Goal: Task Accomplishment & Management: Manage account settings

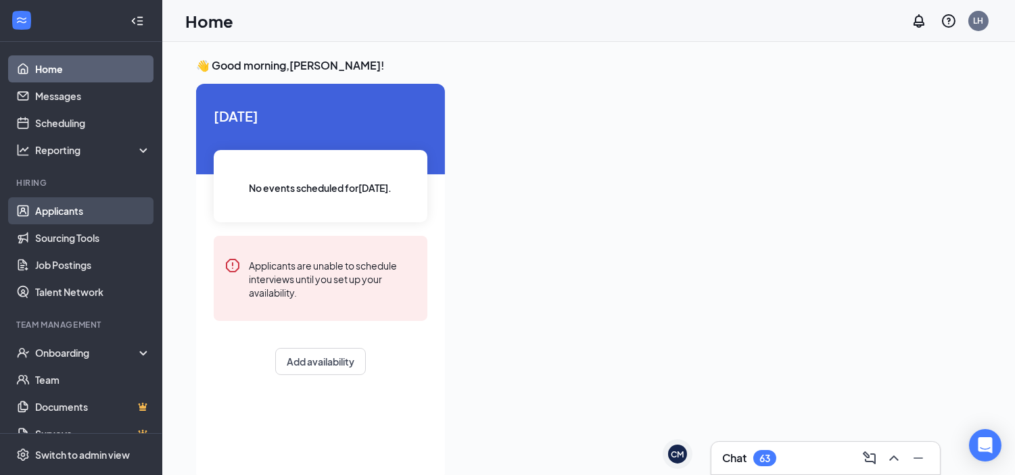
click at [98, 218] on link "Applicants" at bounding box center [93, 210] width 116 height 27
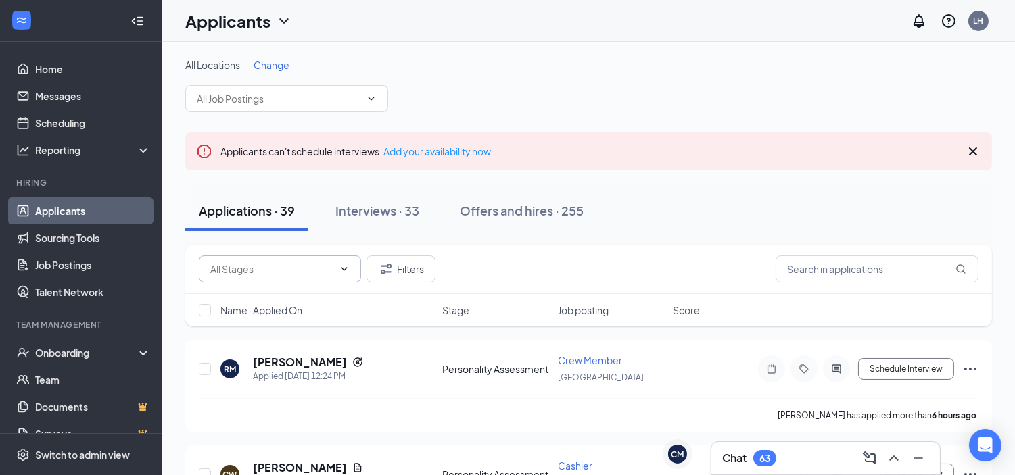
click at [336, 266] on span at bounding box center [343, 269] width 14 height 11
click at [318, 105] on input "text" at bounding box center [279, 98] width 164 height 15
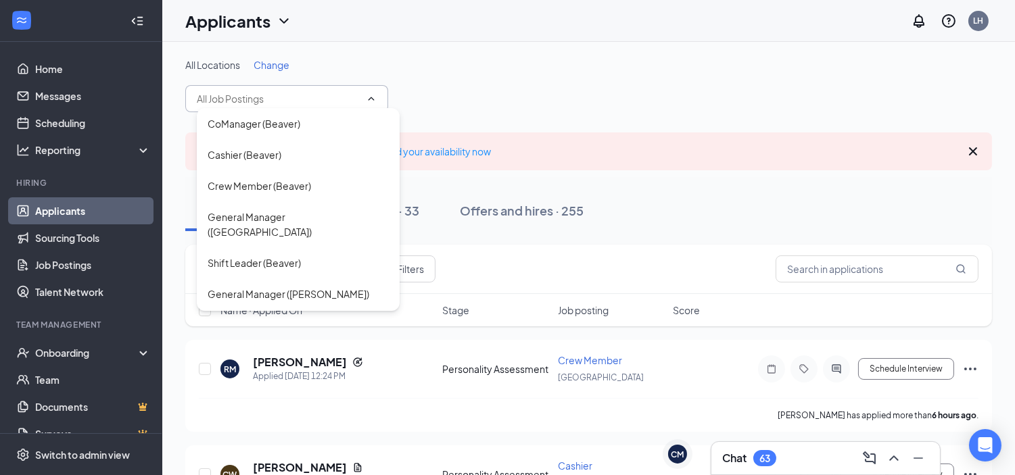
click at [269, 68] on span "Change" at bounding box center [272, 65] width 36 height 12
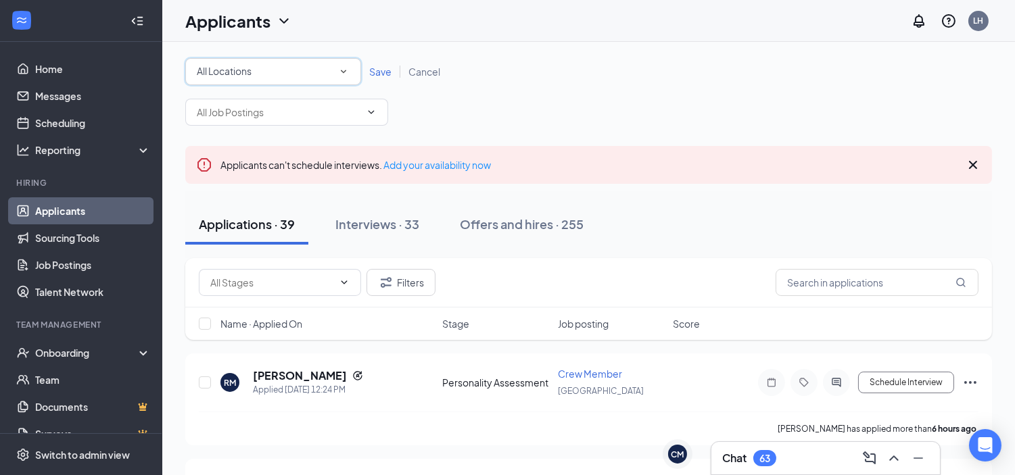
click at [321, 76] on div "All Locations" at bounding box center [273, 72] width 153 height 16
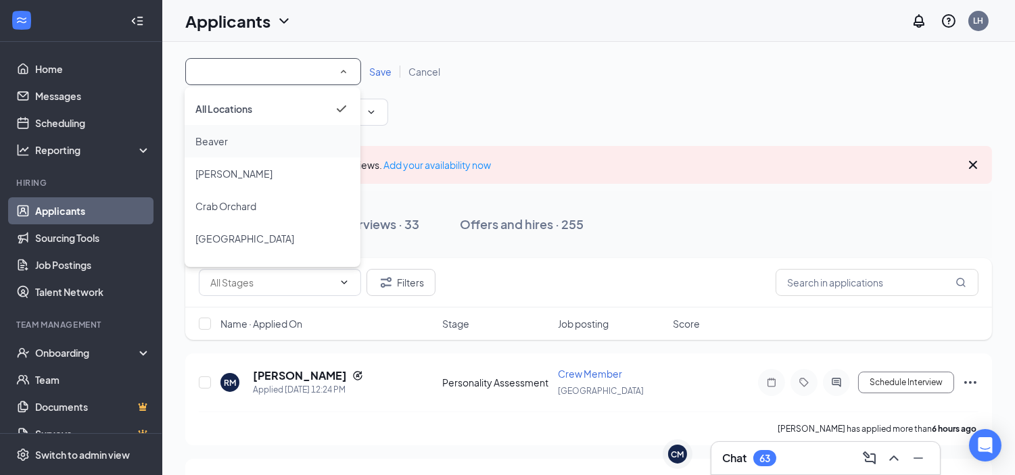
click at [212, 142] on span "Beaver" at bounding box center [211, 141] width 32 height 12
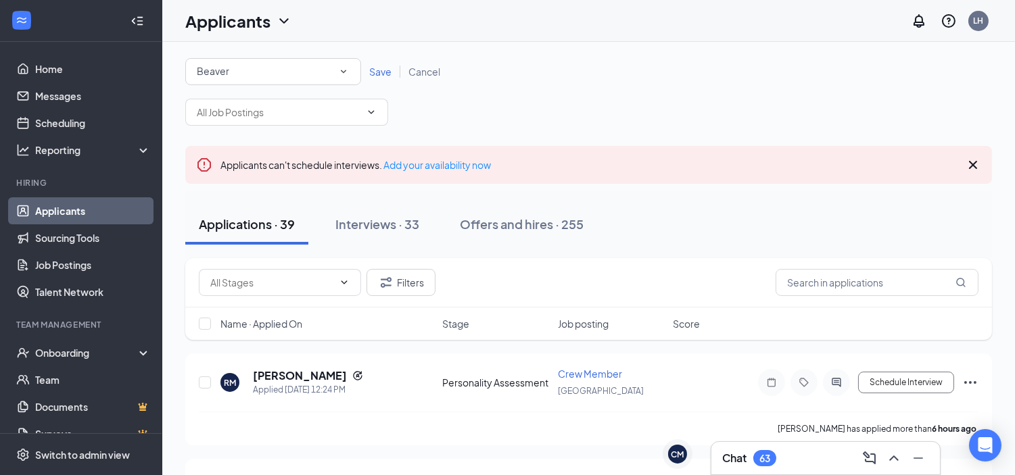
click at [289, 68] on div "Beaver" at bounding box center [273, 72] width 153 height 16
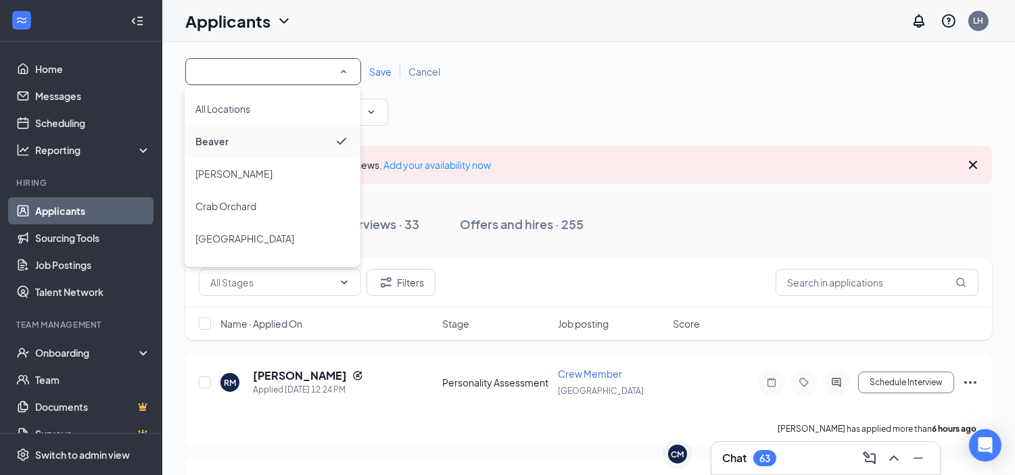
click at [249, 137] on div "Beaver" at bounding box center [272, 141] width 154 height 16
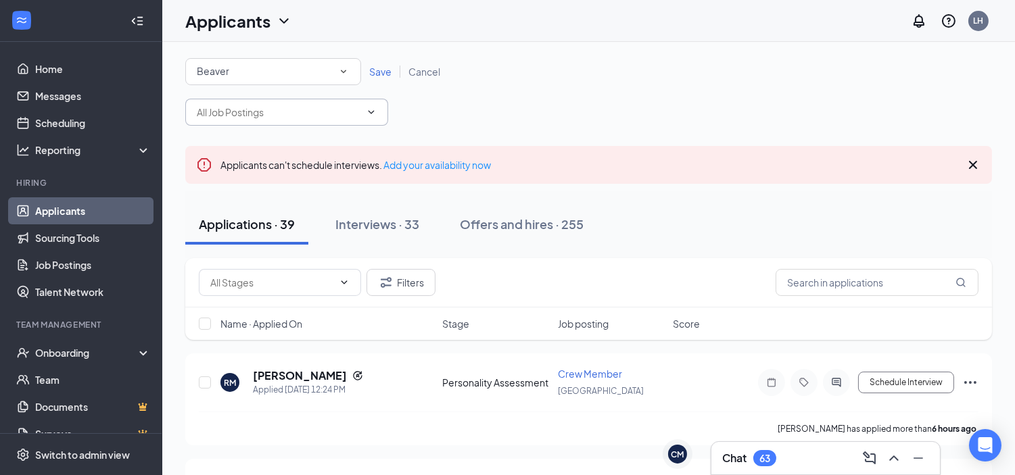
click at [348, 122] on span "CoManager (Beaver) Cashier (Beaver) Crew Member ([GEOGRAPHIC_DATA]) General Man…" at bounding box center [286, 112] width 203 height 27
click at [848, 294] on input "text" at bounding box center [876, 282] width 203 height 27
type input "mykenzie"
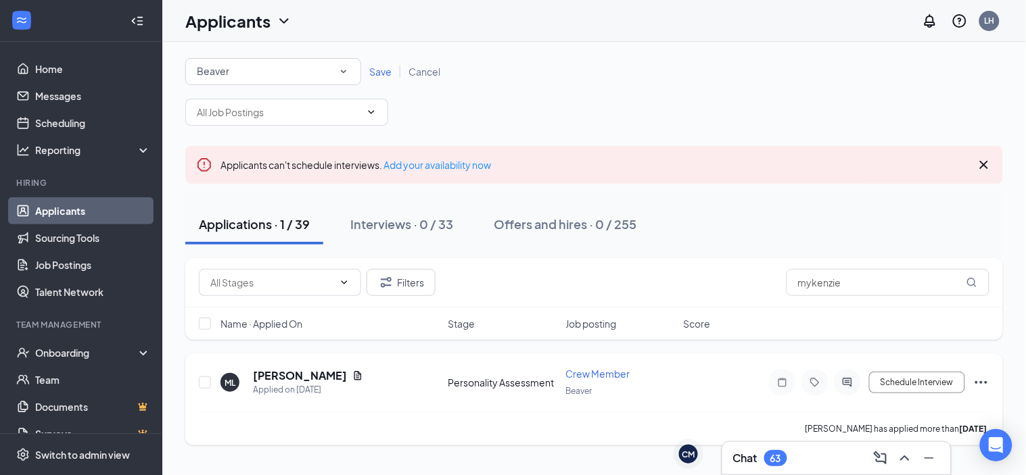
click at [983, 381] on icon "Ellipses" at bounding box center [981, 383] width 16 height 16
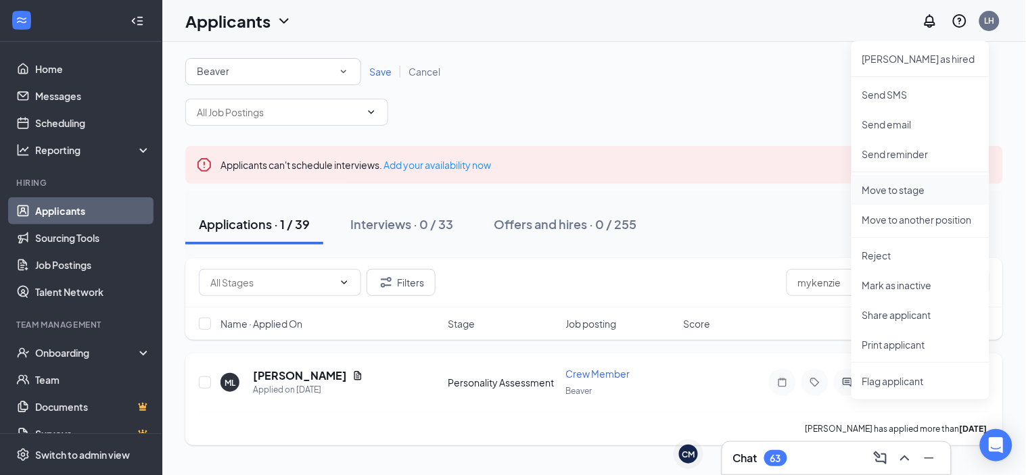
click at [915, 196] on p "Move to stage" at bounding box center [920, 190] width 116 height 14
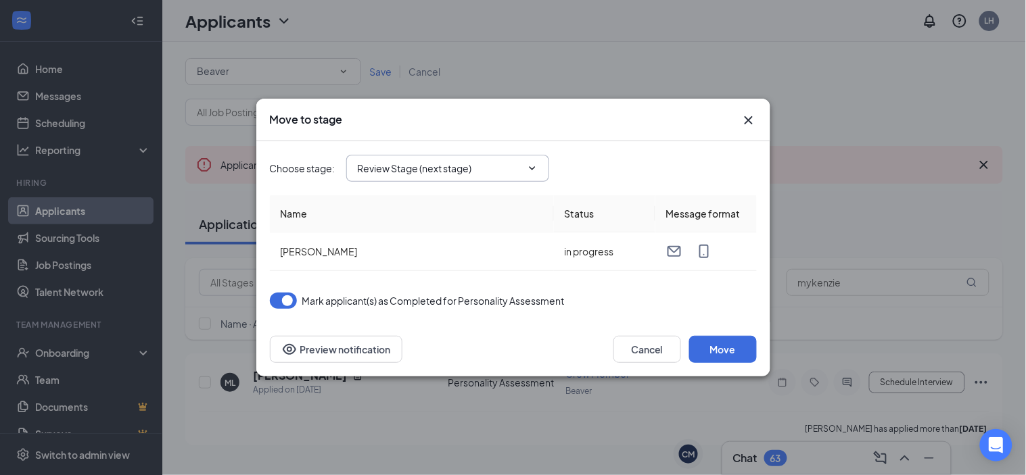
click at [458, 171] on input "Review Stage (next stage)" at bounding box center [440, 168] width 164 height 15
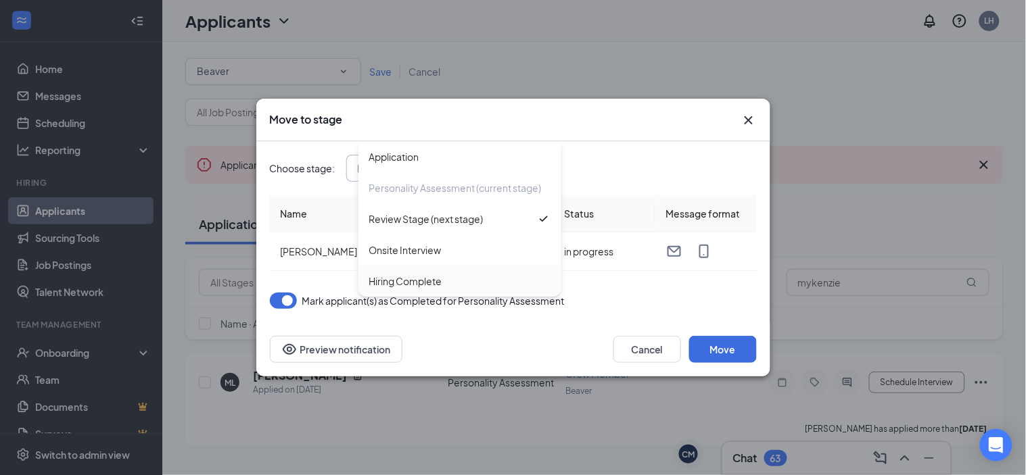
click at [440, 277] on div "Hiring Complete" at bounding box center [405, 281] width 73 height 15
type input "Hiring Complete"
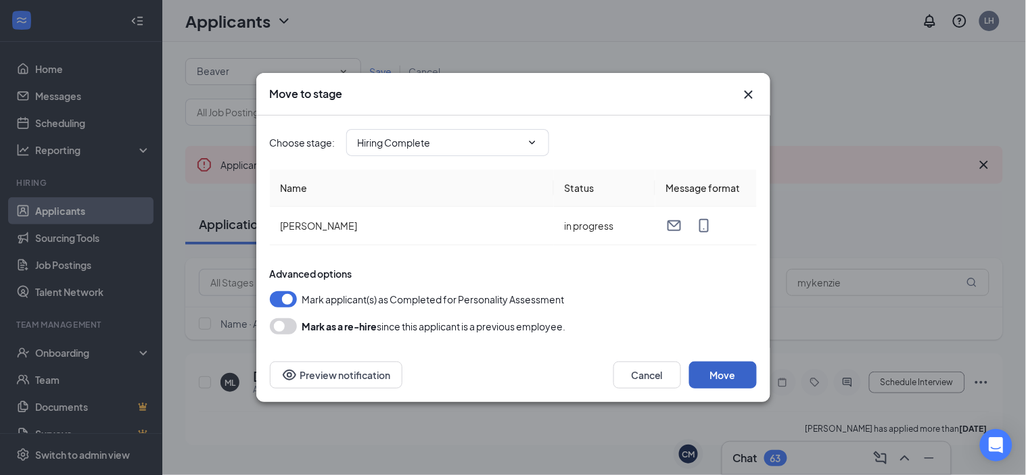
click at [721, 373] on button "Move" at bounding box center [723, 375] width 68 height 27
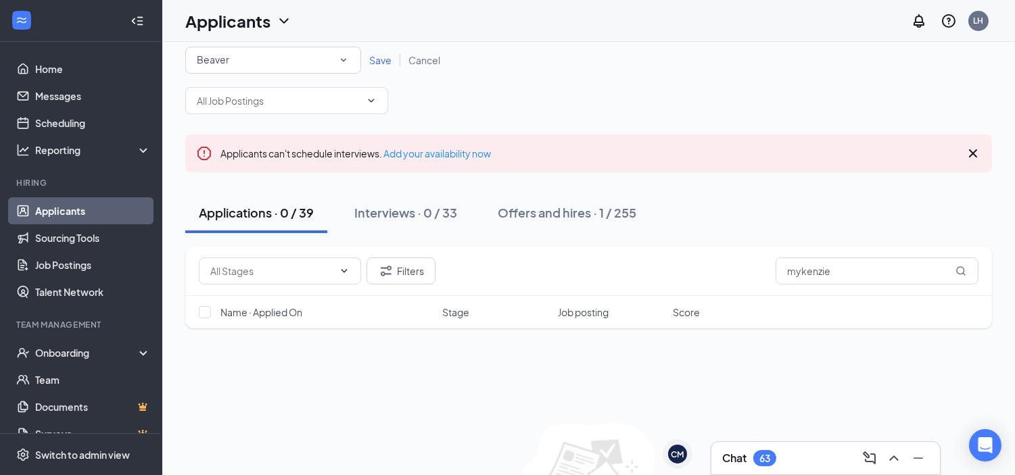
scroll to position [16, 0]
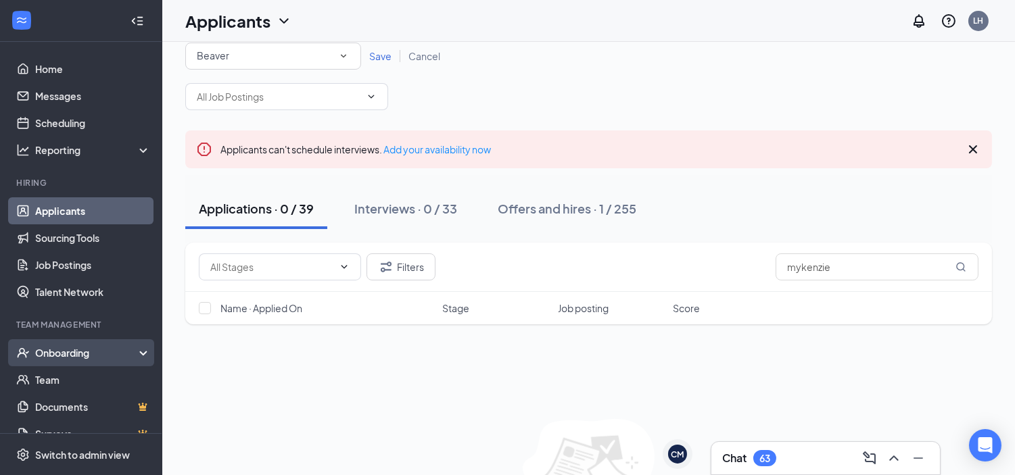
click at [86, 357] on div "Onboarding" at bounding box center [87, 353] width 104 height 14
click at [86, 373] on link "Overview" at bounding box center [93, 379] width 116 height 27
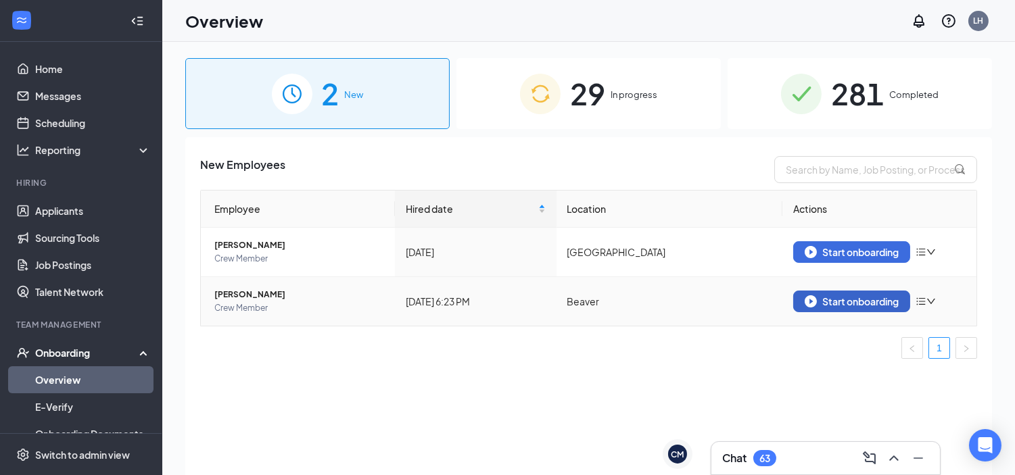
click at [836, 302] on div "Start onboarding" at bounding box center [852, 301] width 94 height 12
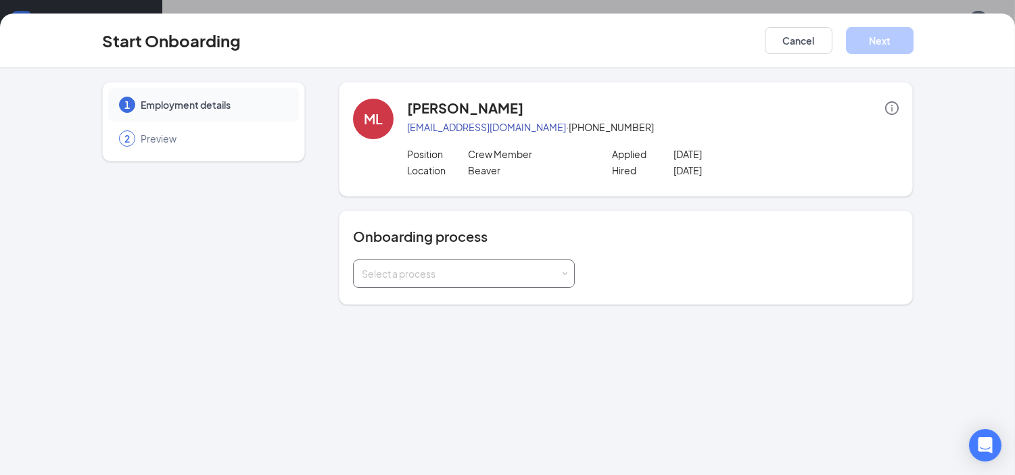
click at [535, 279] on div "Select a process" at bounding box center [461, 274] width 198 height 14
click at [439, 321] on li "Little Caesars" at bounding box center [463, 326] width 222 height 24
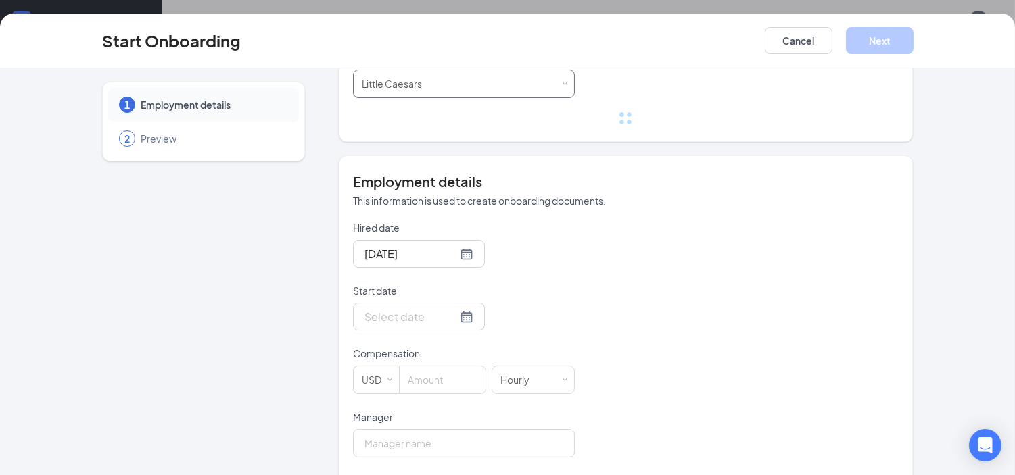
scroll to position [225, 0]
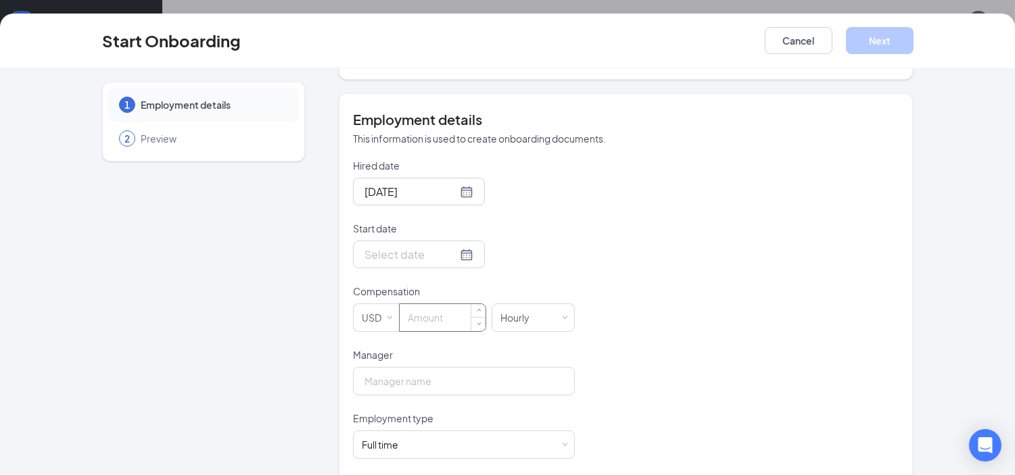
click at [441, 313] on input at bounding box center [443, 317] width 86 height 27
type input "12"
click at [450, 255] on div at bounding box center [418, 254] width 109 height 17
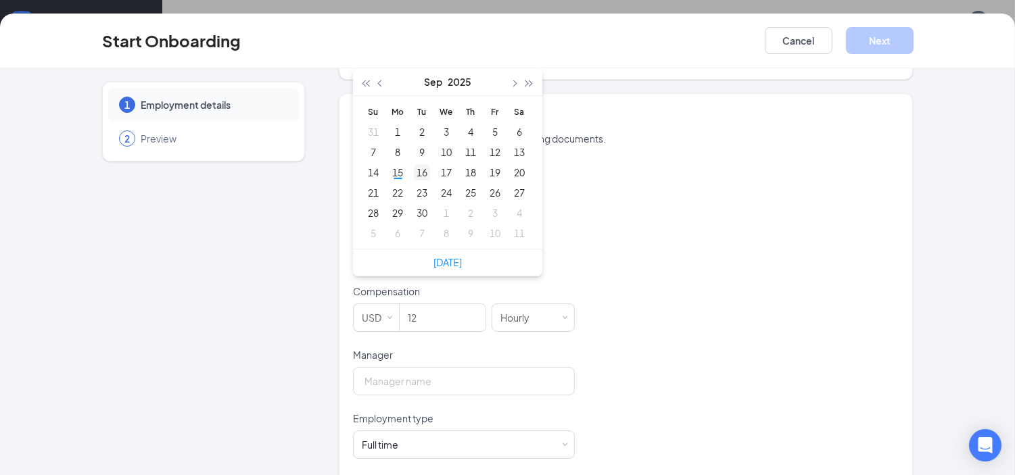
type input "[DATE]"
click at [416, 172] on div "16" at bounding box center [422, 172] width 16 height 16
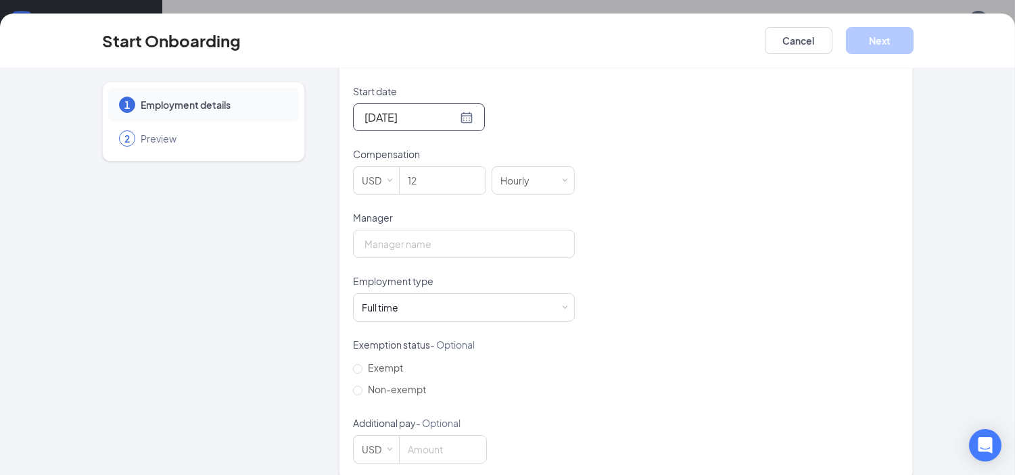
scroll to position [375, 0]
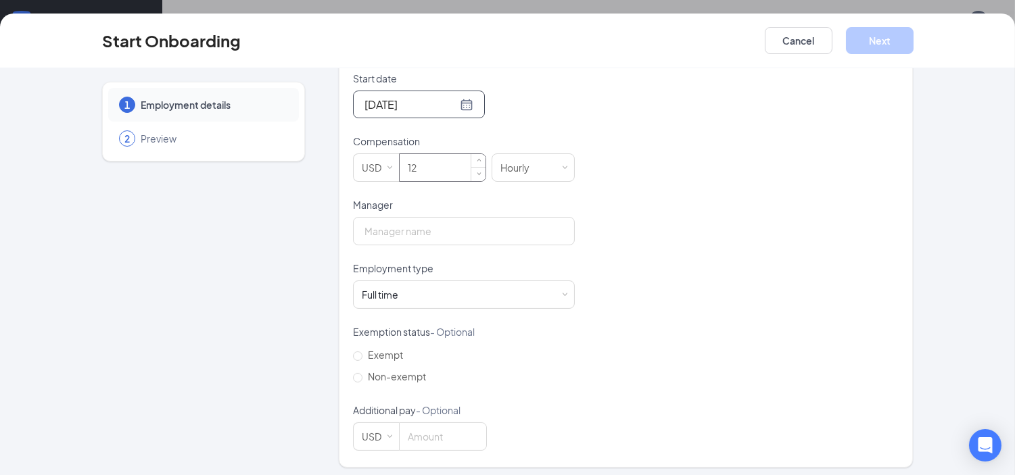
click at [440, 179] on input "12" at bounding box center [443, 167] width 86 height 27
type input "12"
click at [410, 226] on input "Manager" at bounding box center [464, 231] width 222 height 28
type input "[PERSON_NAME]"
click at [430, 297] on div "Full time Works 30+ hours per week and is reasonably expected to work" at bounding box center [464, 294] width 204 height 27
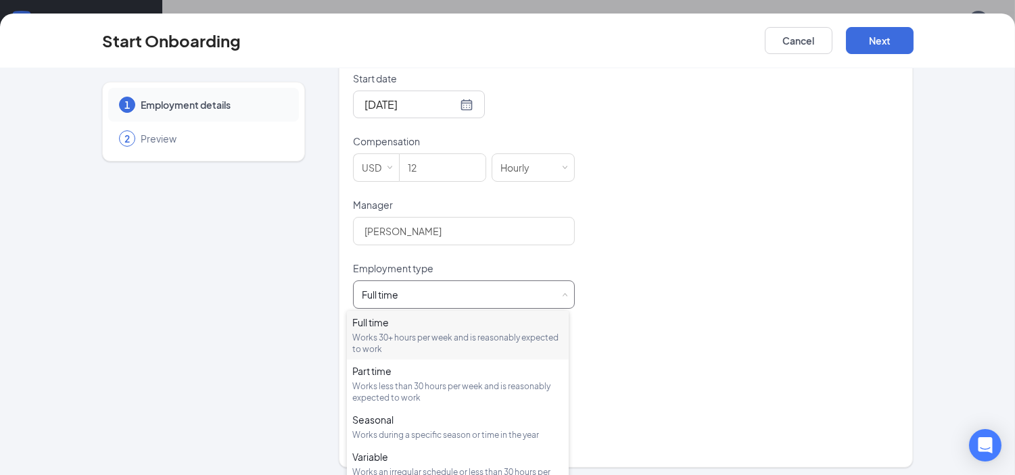
click at [427, 341] on div "Works 30+ hours per week and is reasonably expected to work" at bounding box center [457, 343] width 211 height 23
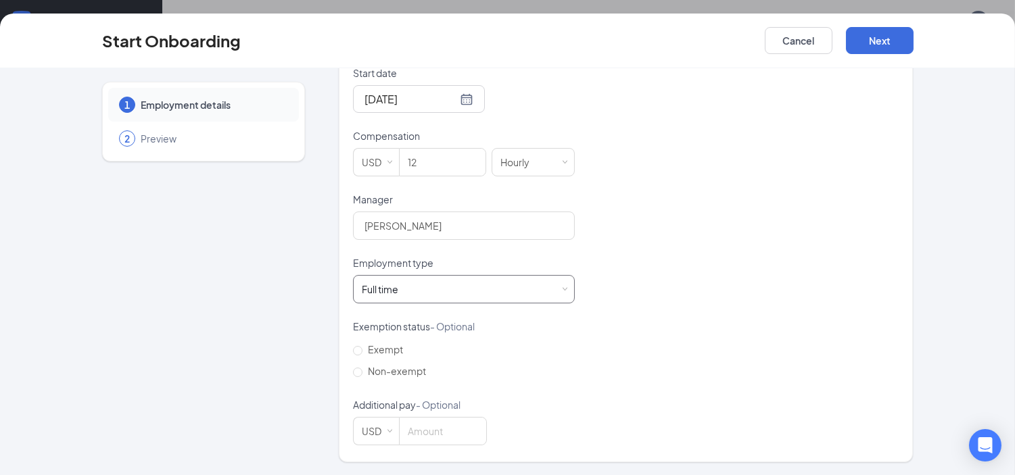
scroll to position [381, 0]
click at [880, 43] on button "Next" at bounding box center [880, 40] width 68 height 27
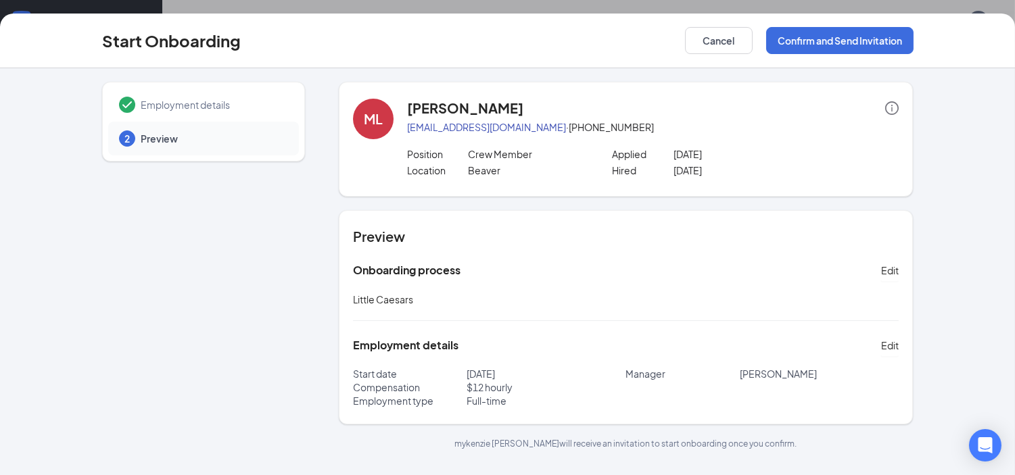
scroll to position [61, 0]
click at [884, 41] on button "Confirm and Send Invitation" at bounding box center [839, 40] width 147 height 27
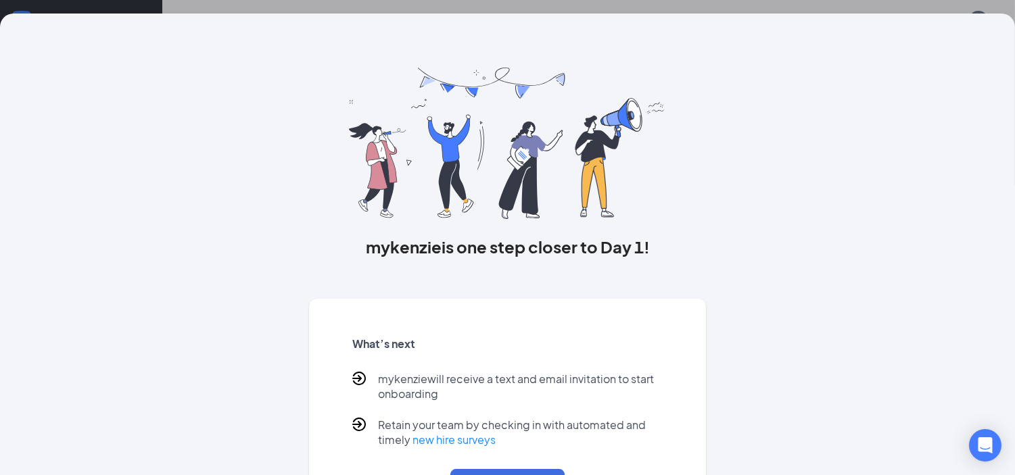
scroll to position [62, 0]
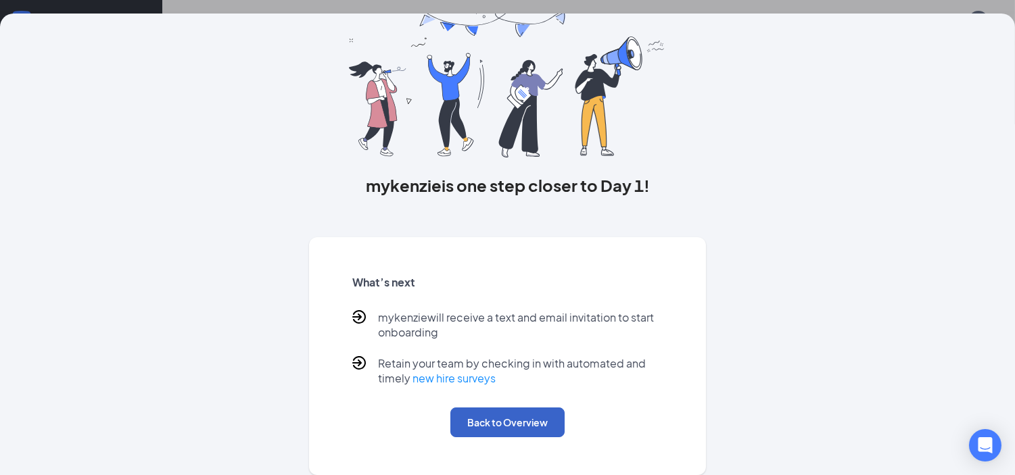
click at [521, 419] on button "Back to Overview" at bounding box center [507, 423] width 114 height 30
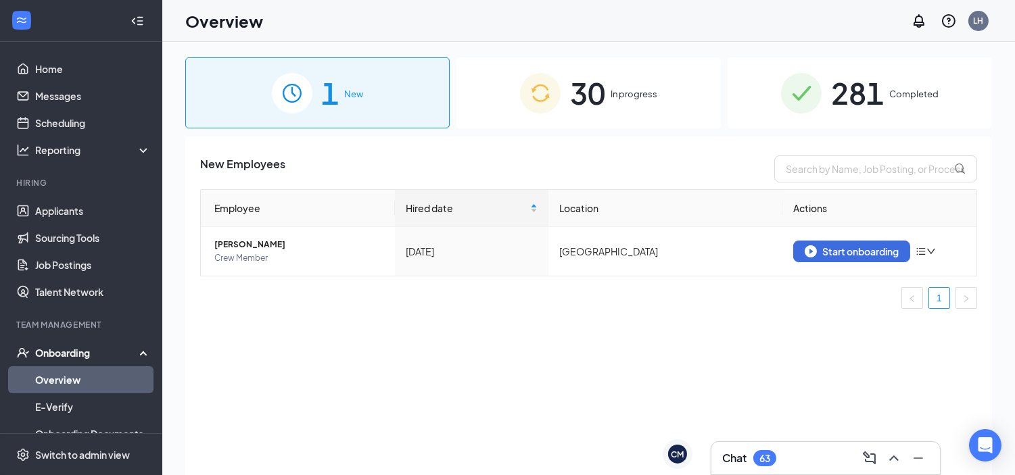
scroll to position [0, 0]
click at [63, 64] on link "Home" at bounding box center [93, 68] width 116 height 27
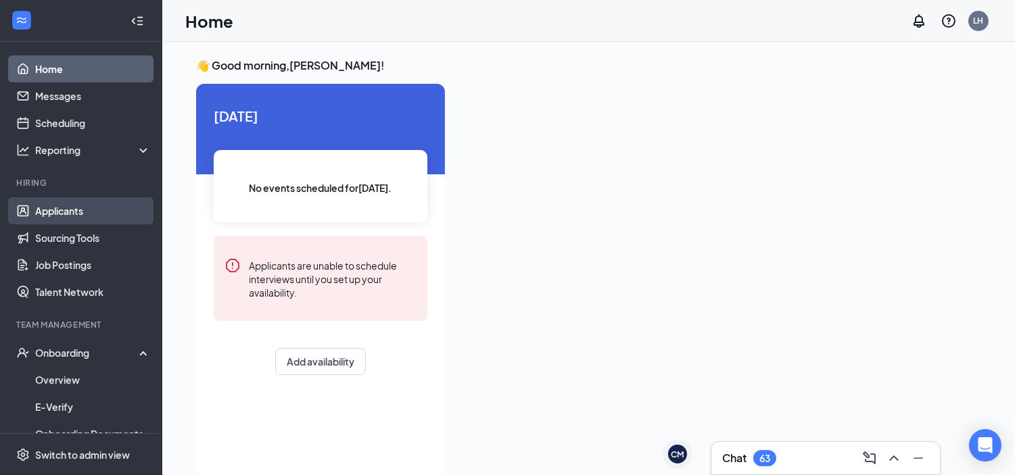
click at [81, 201] on link "Applicants" at bounding box center [93, 210] width 116 height 27
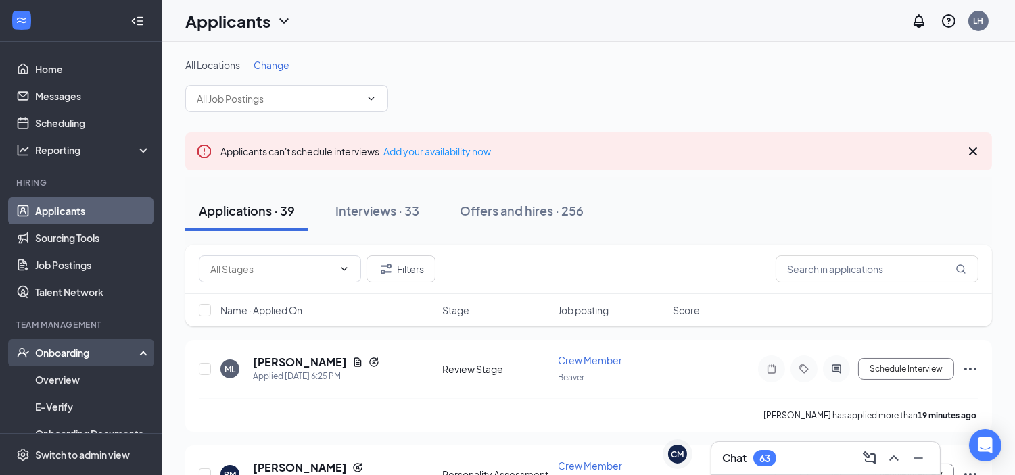
click at [73, 354] on div "Onboarding" at bounding box center [87, 353] width 104 height 14
click at [106, 350] on div "Onboarding" at bounding box center [87, 353] width 104 height 14
click at [95, 376] on link "Overview" at bounding box center [93, 379] width 116 height 27
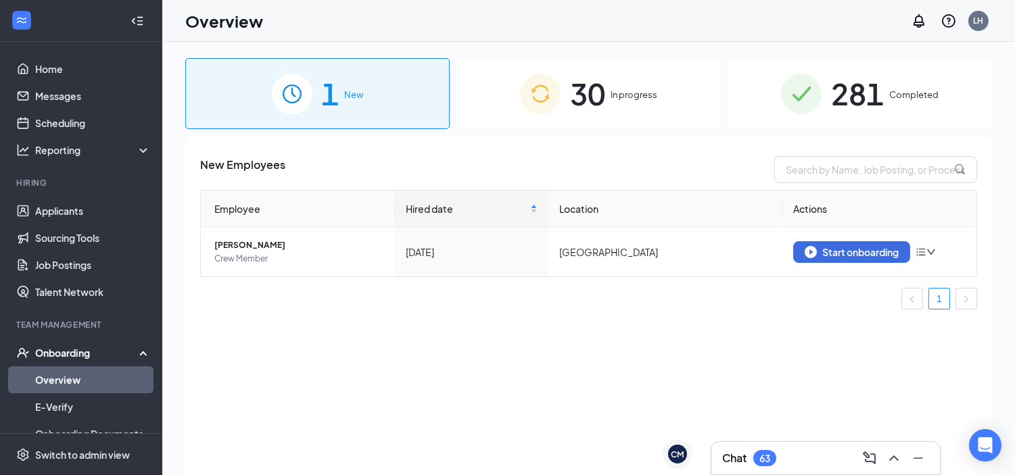
click at [409, 75] on div "1 New" at bounding box center [317, 93] width 264 height 71
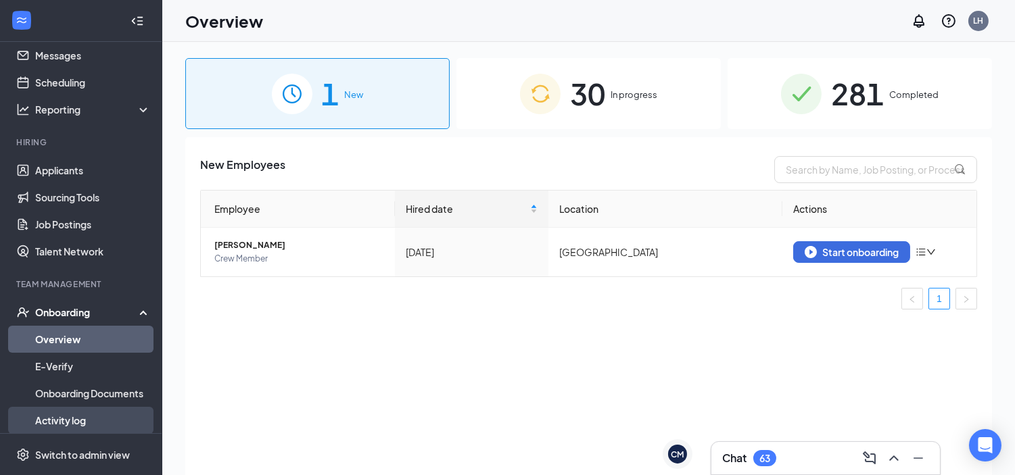
scroll to position [75, 0]
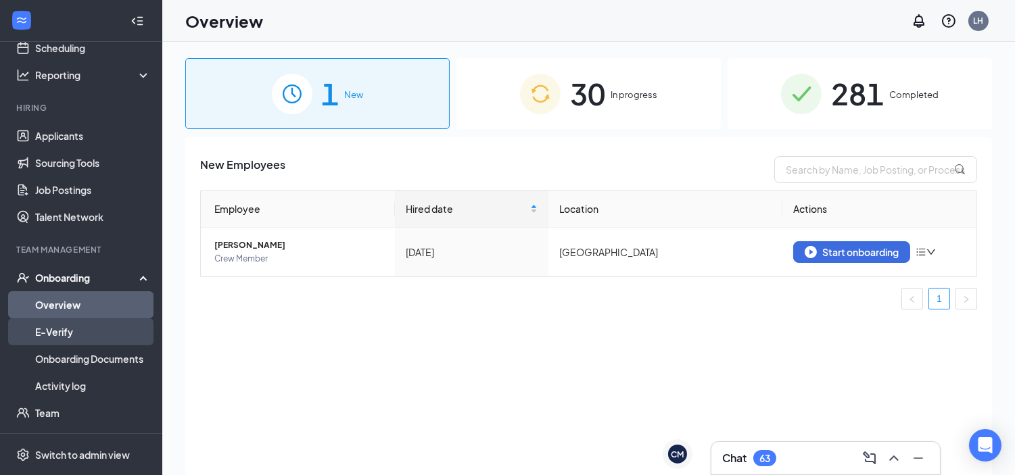
click at [130, 339] on link "E-Verify" at bounding box center [93, 331] width 116 height 27
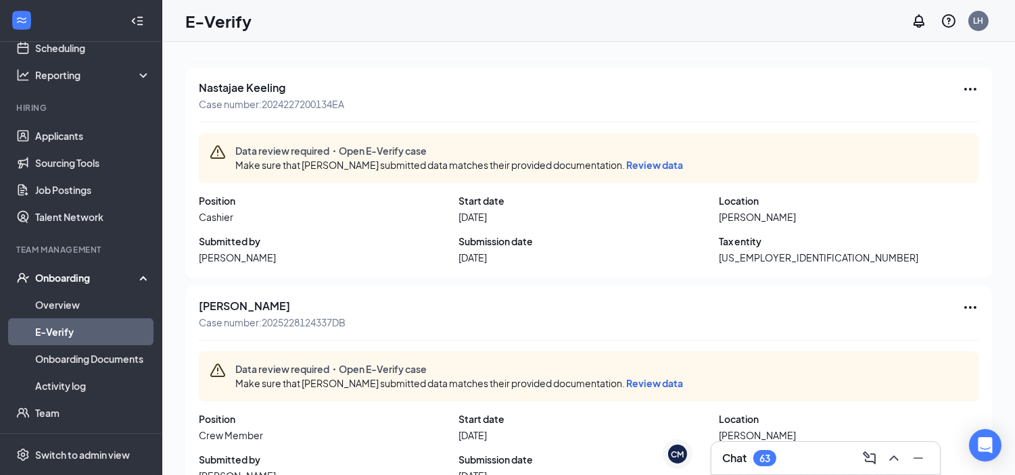
scroll to position [325, 0]
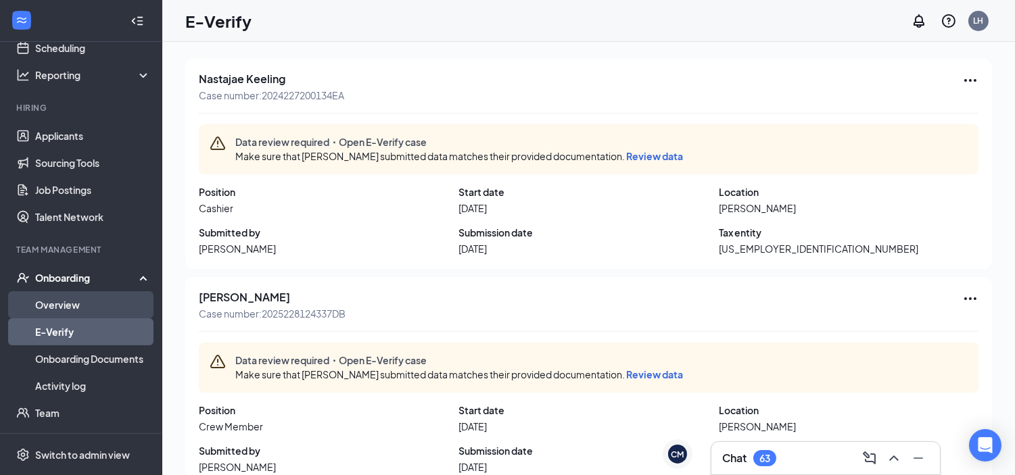
click at [78, 305] on link "Overview" at bounding box center [93, 304] width 116 height 27
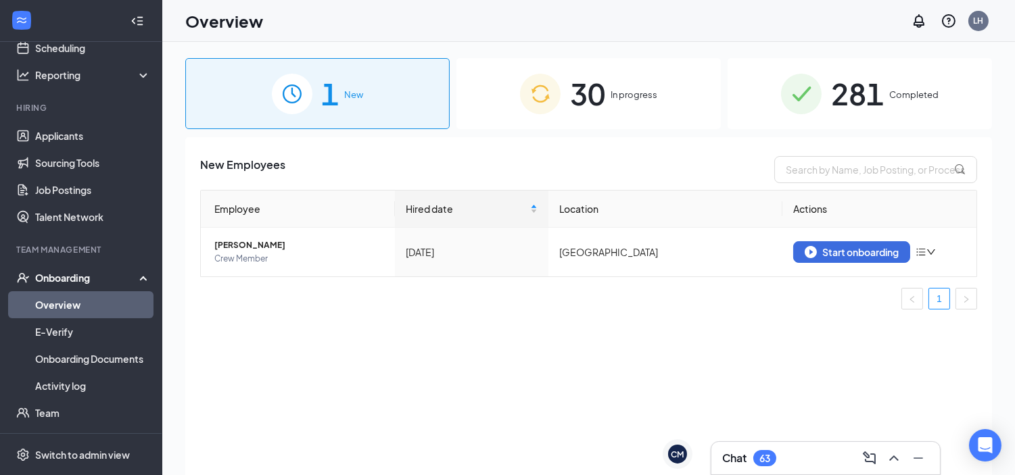
click at [546, 91] on img at bounding box center [540, 94] width 41 height 41
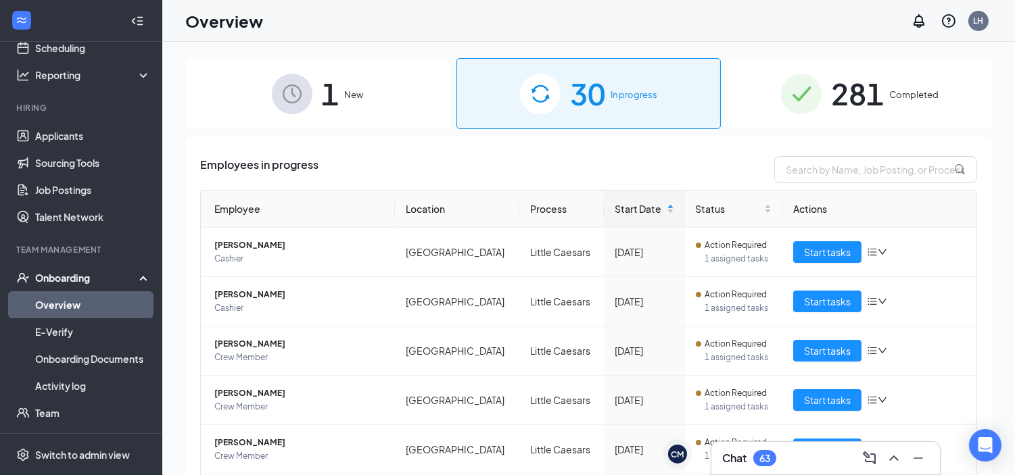
click at [322, 101] on span "1" at bounding box center [331, 93] width 18 height 47
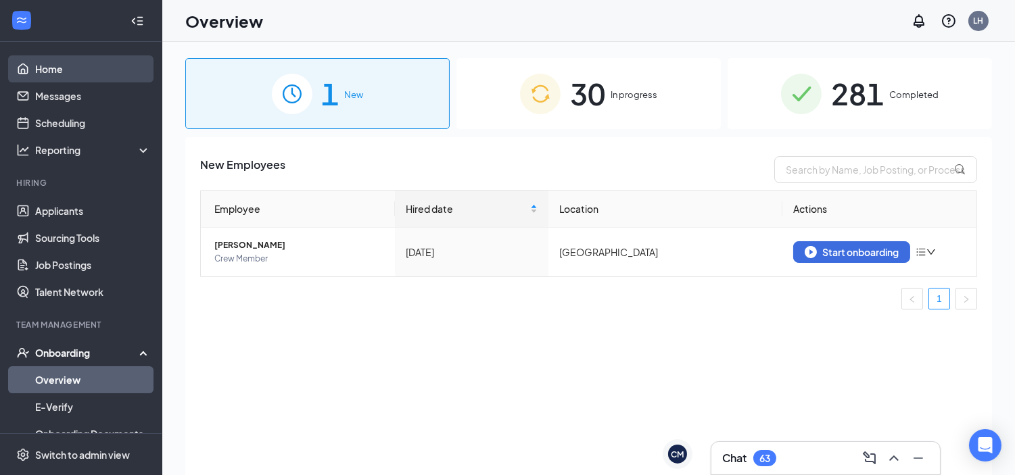
click at [97, 72] on link "Home" at bounding box center [93, 68] width 116 height 27
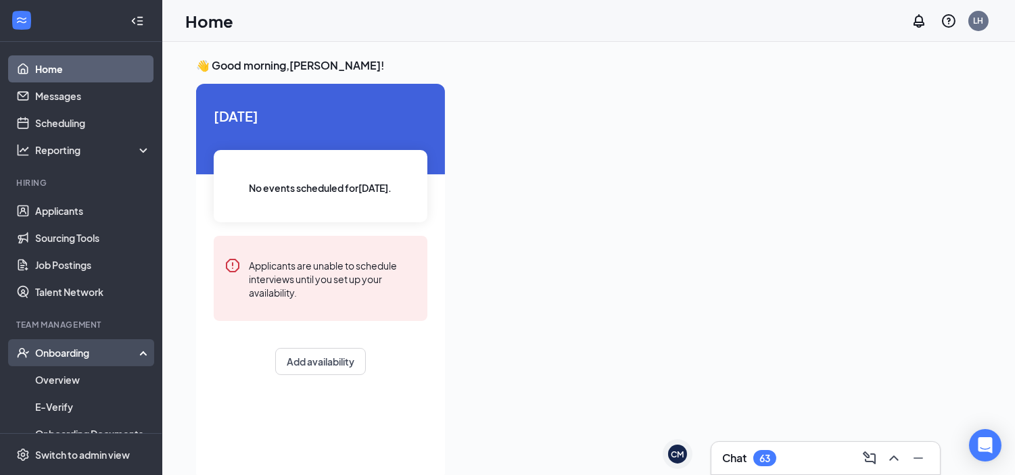
click at [104, 348] on div "Onboarding" at bounding box center [87, 353] width 104 height 14
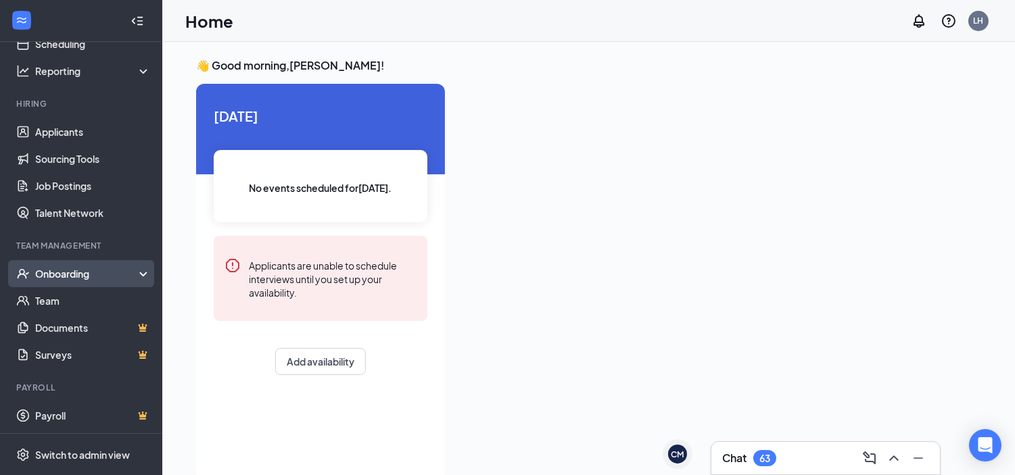
scroll to position [80, 0]
click at [104, 274] on div "Onboarding" at bounding box center [87, 273] width 104 height 14
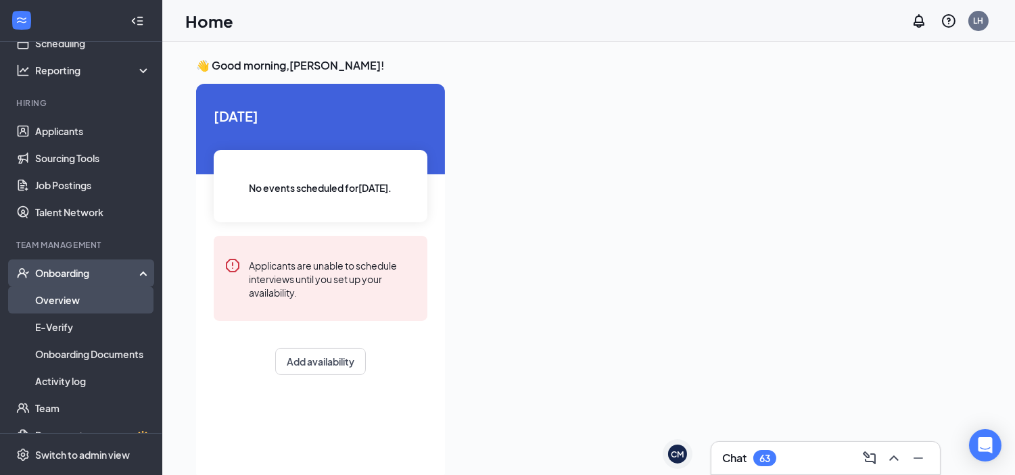
click at [95, 297] on link "Overview" at bounding box center [93, 300] width 116 height 27
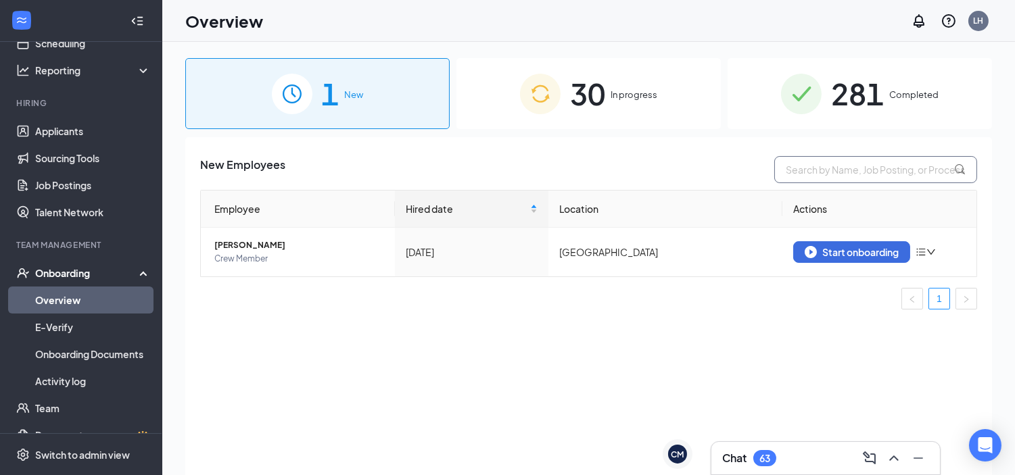
click at [828, 172] on input "text" at bounding box center [875, 169] width 203 height 27
type input "mykenzie"
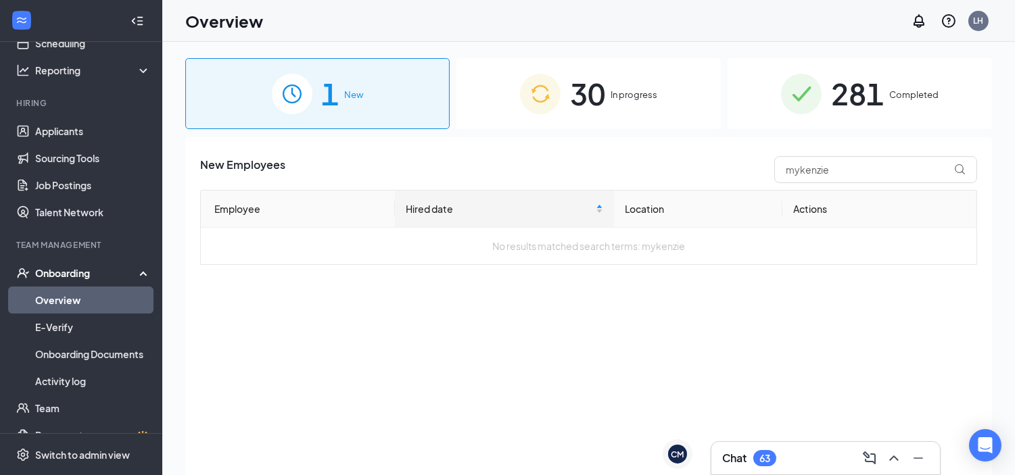
click at [607, 72] on div "30 In progress" at bounding box center [588, 93] width 264 height 71
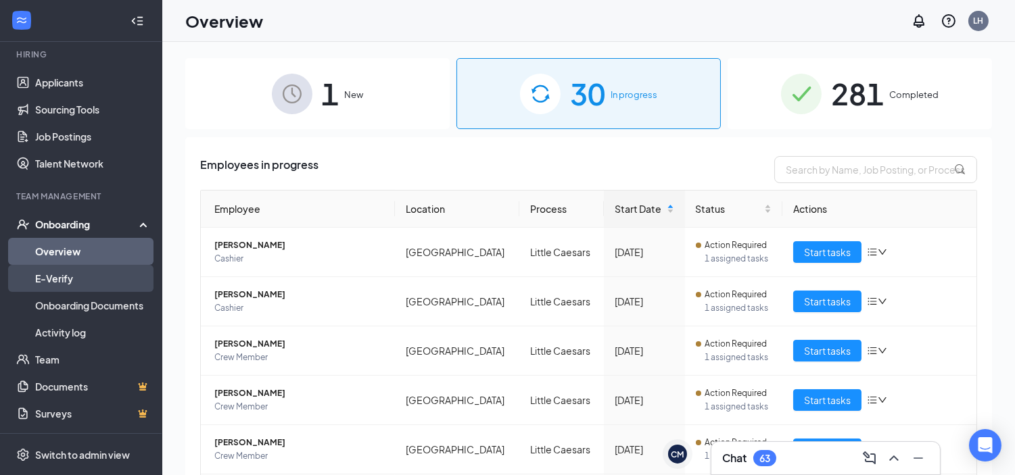
scroll to position [155, 0]
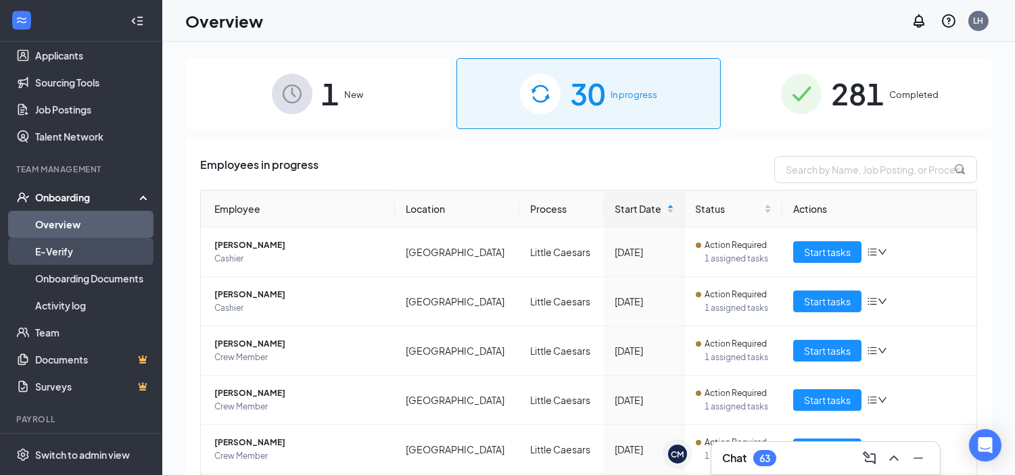
click at [95, 259] on link "E-Verify" at bounding box center [93, 251] width 116 height 27
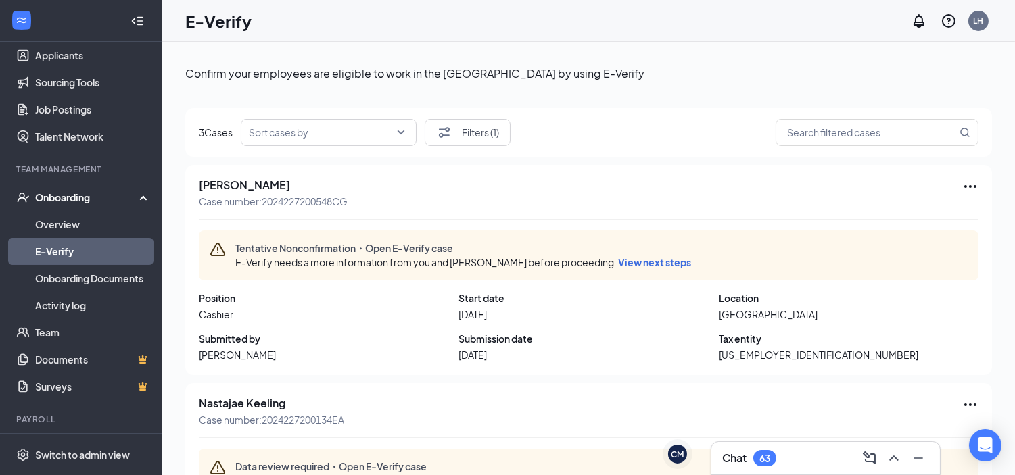
click at [321, 129] on input "search" at bounding box center [324, 133] width 150 height 26
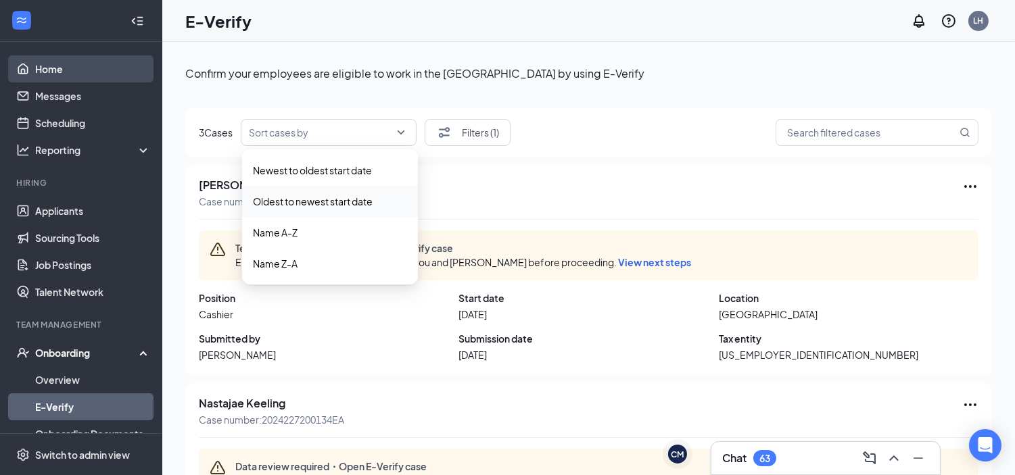
click at [66, 68] on link "Home" at bounding box center [93, 68] width 116 height 27
